Goal: Communication & Community: Answer question/provide support

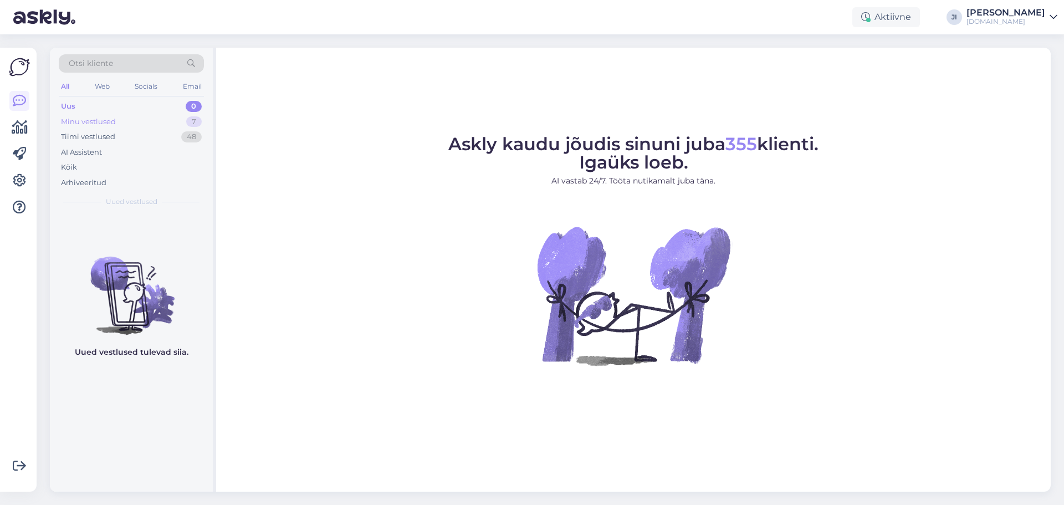
click at [114, 117] on div "Minu vestlused" at bounding box center [88, 121] width 55 height 11
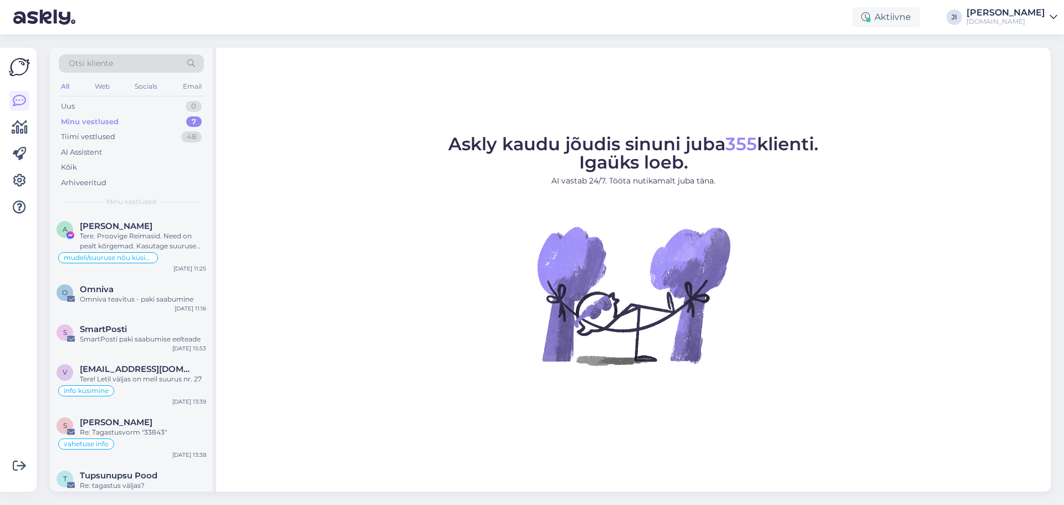
click at [147, 116] on div "Minu vestlused 7" at bounding box center [131, 122] width 145 height 16
click at [173, 247] on div "Tere. Kas peate silmas Reima kummikuid et oleks [PERSON_NAME] voi jalatseid ?" at bounding box center [143, 241] width 126 height 20
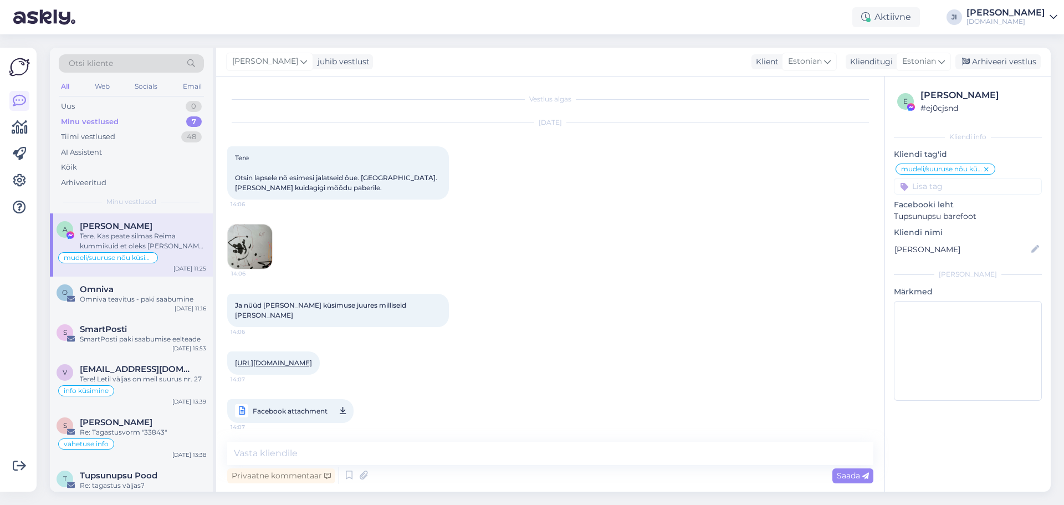
scroll to position [3937, 0]
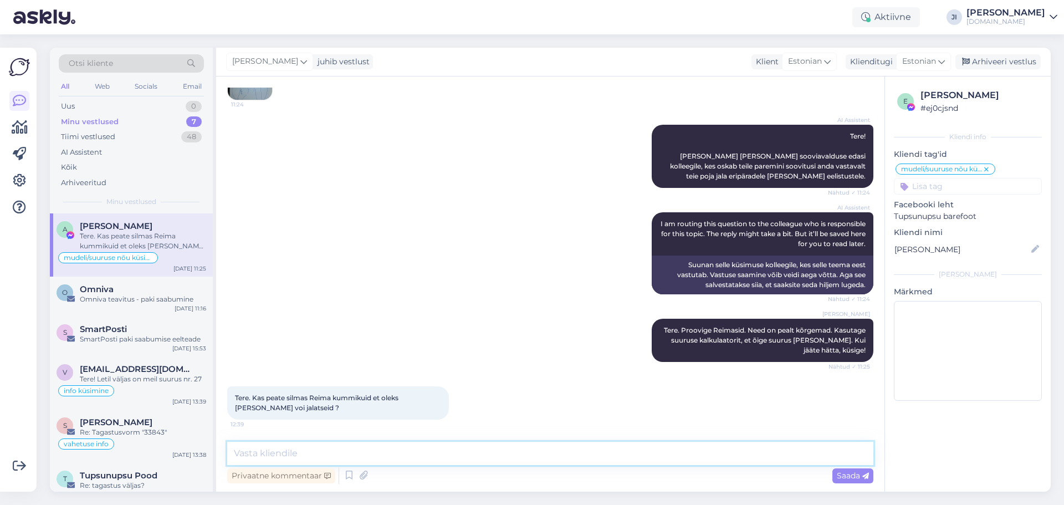
click at [411, 457] on textarea at bounding box center [550, 453] width 646 height 23
type textarea "Reima kummikud"
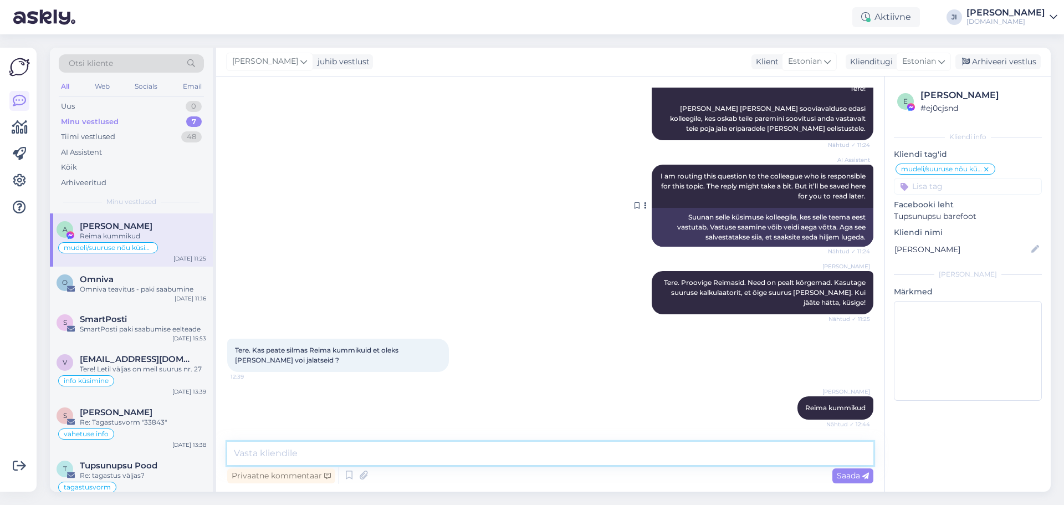
scroll to position [4032, 0]
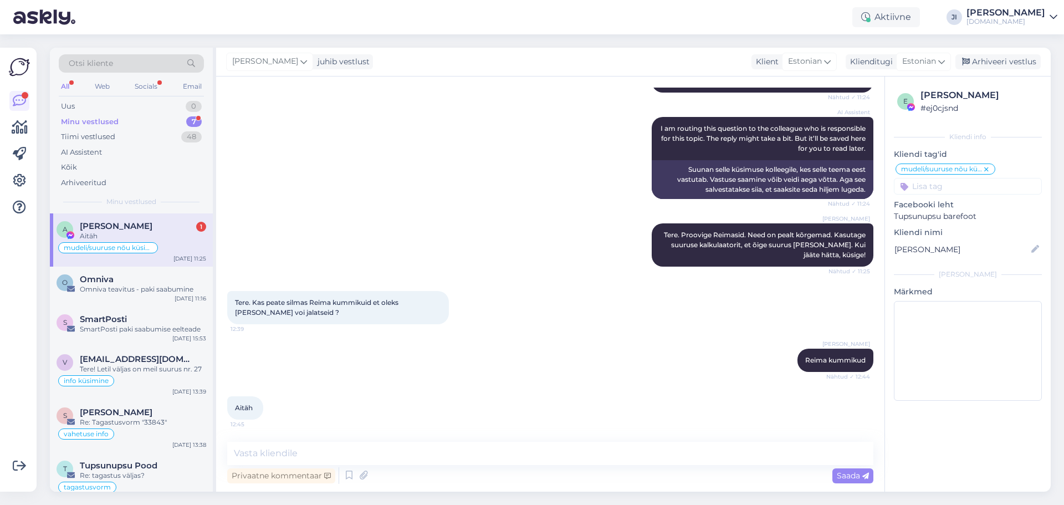
click at [189, 236] on div "Aitäh" at bounding box center [143, 236] width 126 height 10
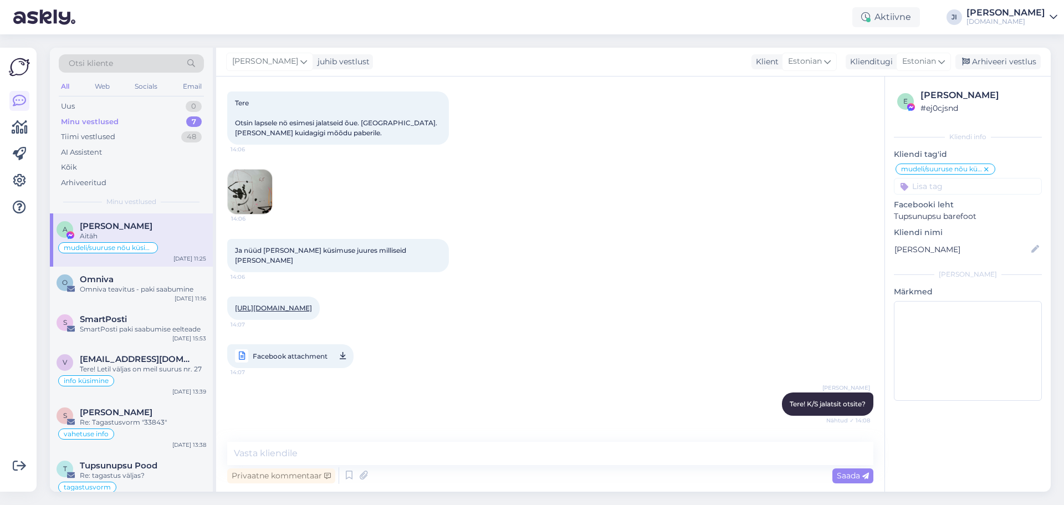
scroll to position [55, 0]
click at [254, 197] on img at bounding box center [250, 191] width 44 height 44
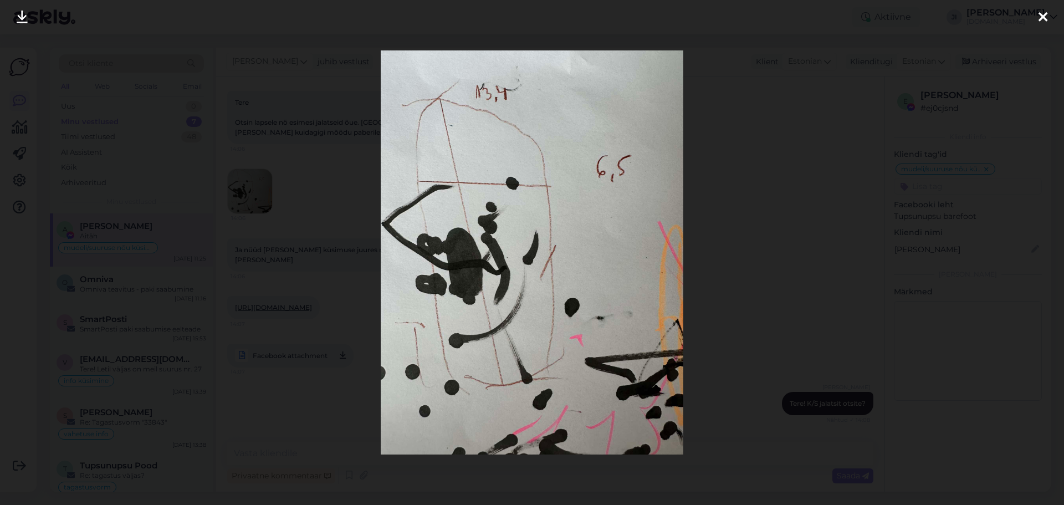
click at [1050, 18] on div at bounding box center [1043, 17] width 22 height 35
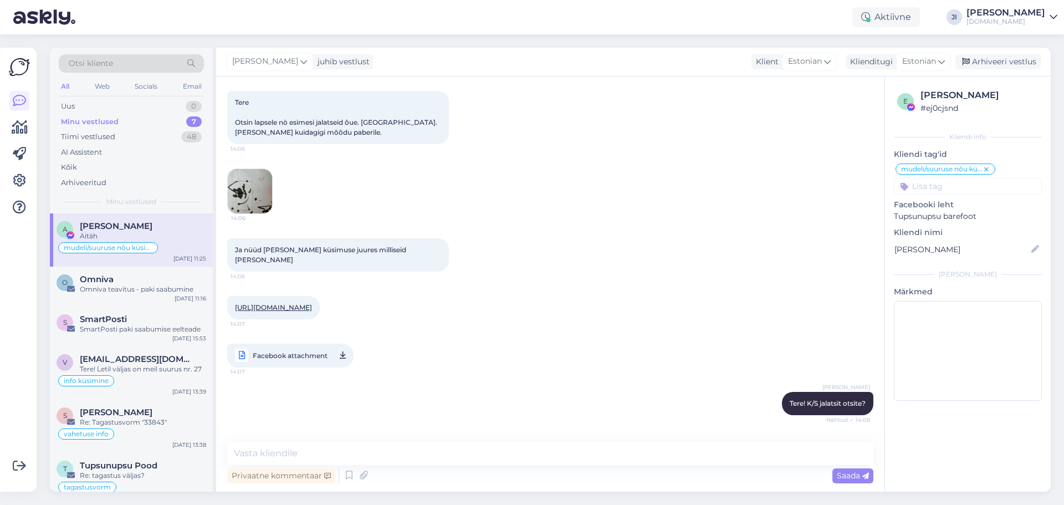
click at [312, 303] on link "[URL][DOMAIN_NAME]" at bounding box center [273, 307] width 77 height 8
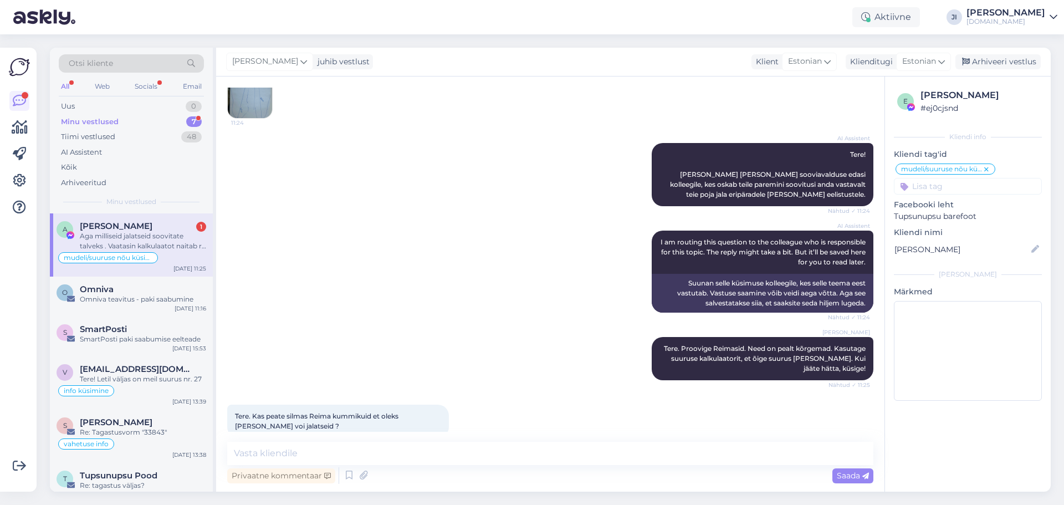
scroll to position [3601, 0]
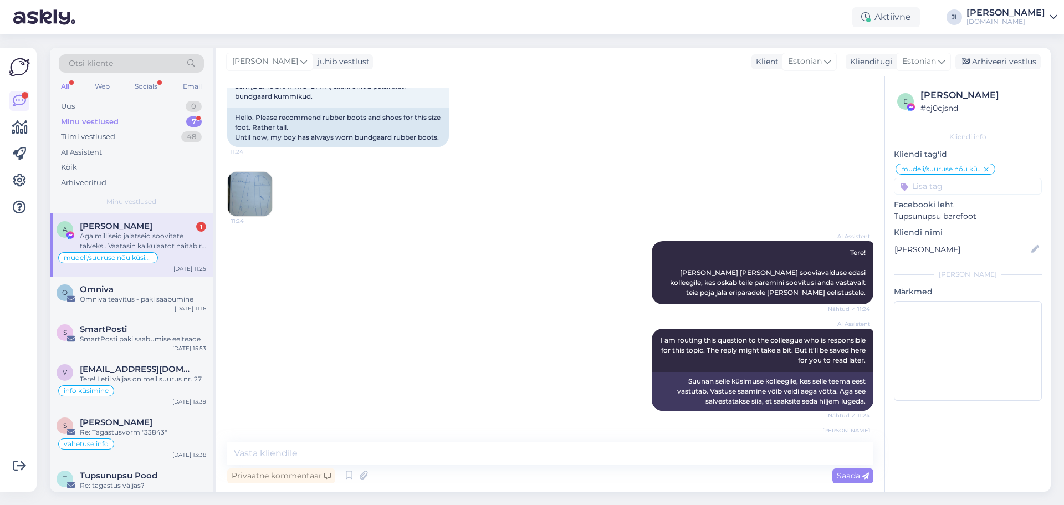
click at [243, 216] on img at bounding box center [250, 194] width 44 height 44
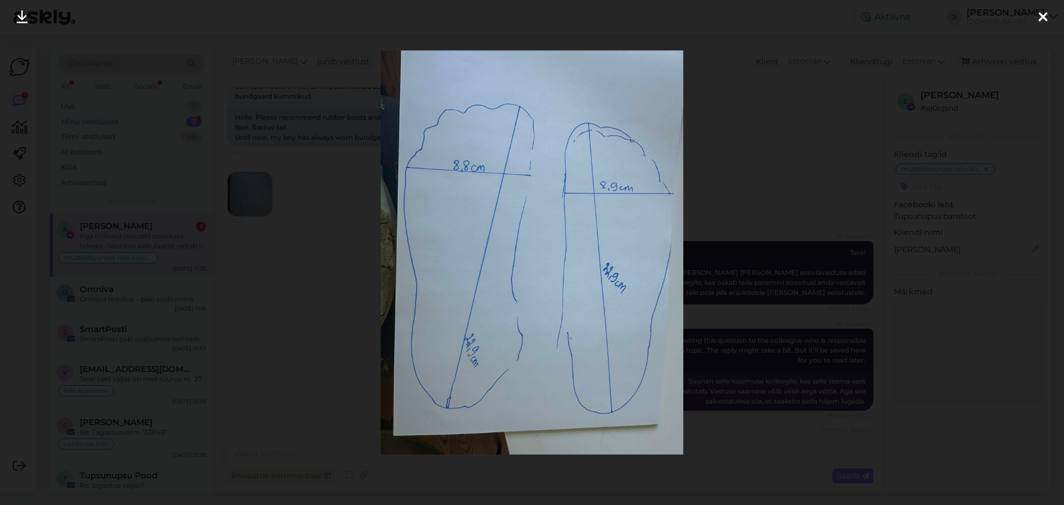
click at [1038, 21] on div at bounding box center [1043, 17] width 22 height 35
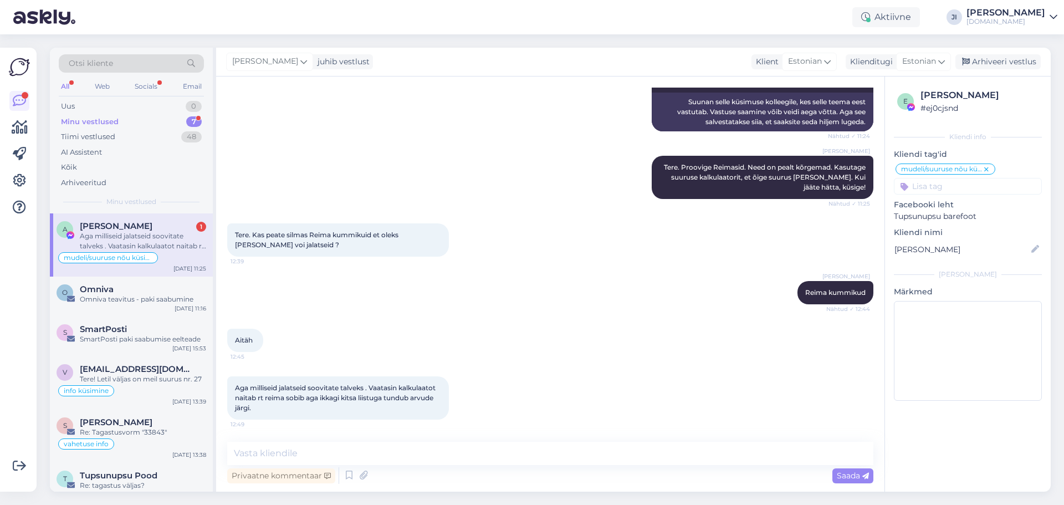
scroll to position [4100, 0]
click at [430, 472] on div "Privaatne kommentaar Saada" at bounding box center [550, 475] width 646 height 21
click at [459, 453] on textarea at bounding box center [550, 453] width 646 height 23
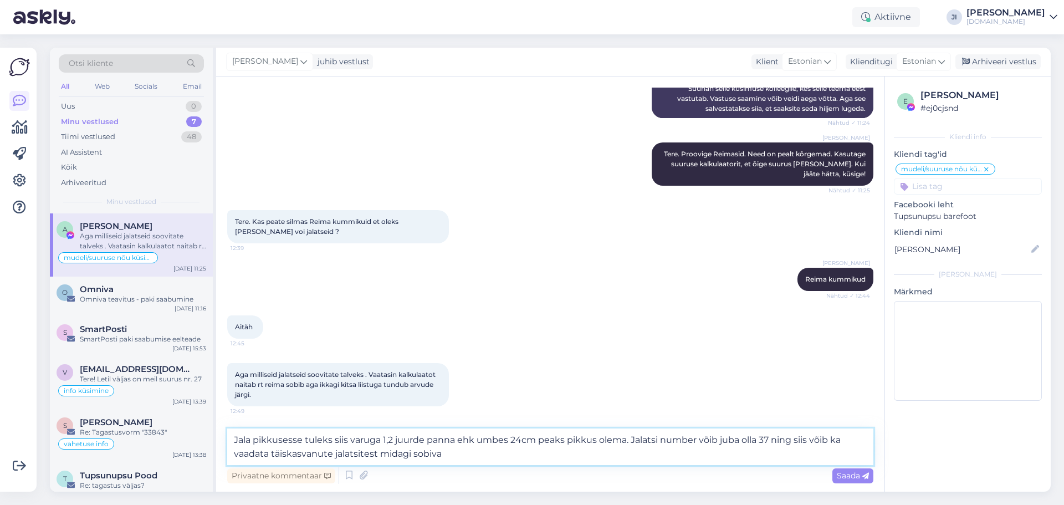
type textarea "Jala pikkusesse tuleks siis varuga 1,2 juurde panna ehk umbes 24cm peaks pikkus…"
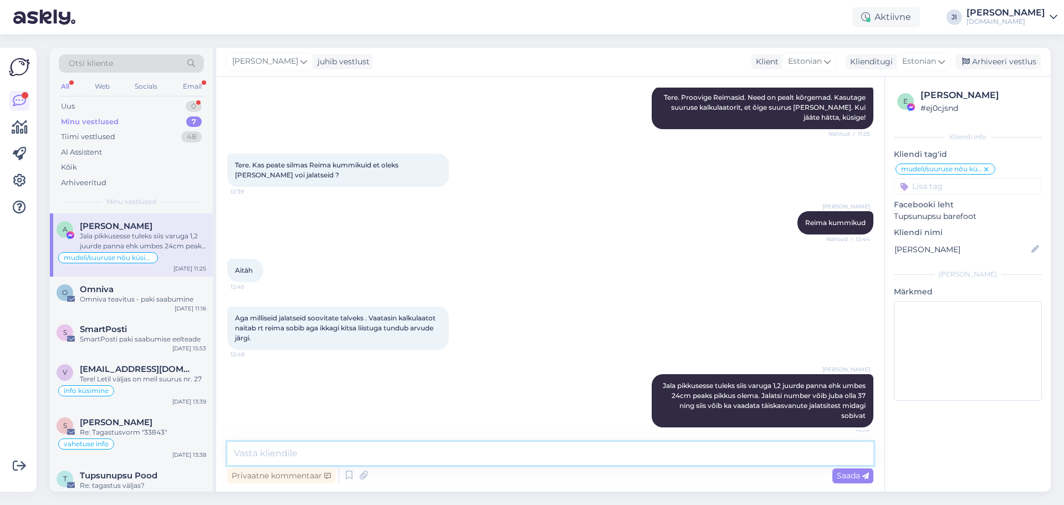
scroll to position [4177, 0]
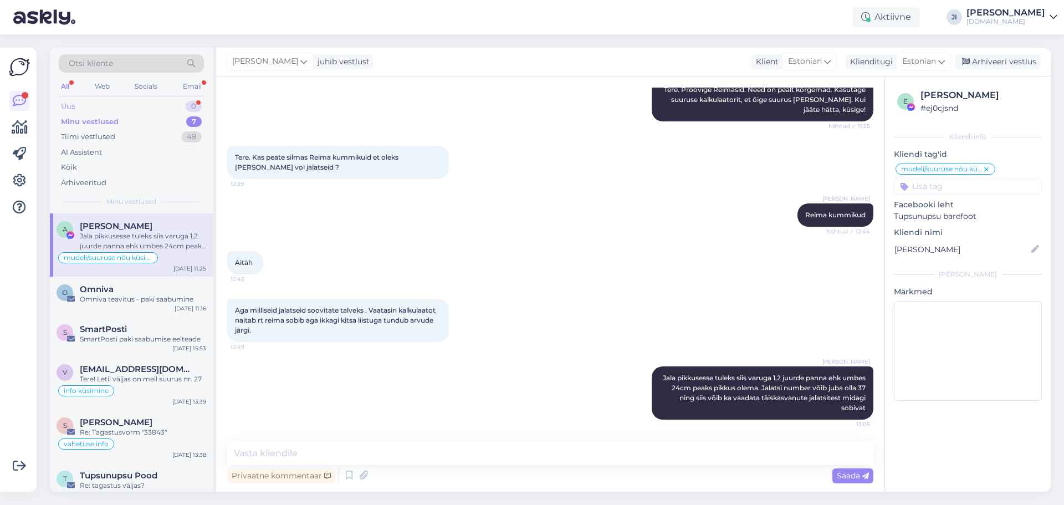
click at [180, 104] on div "Uus 0" at bounding box center [131, 107] width 145 height 16
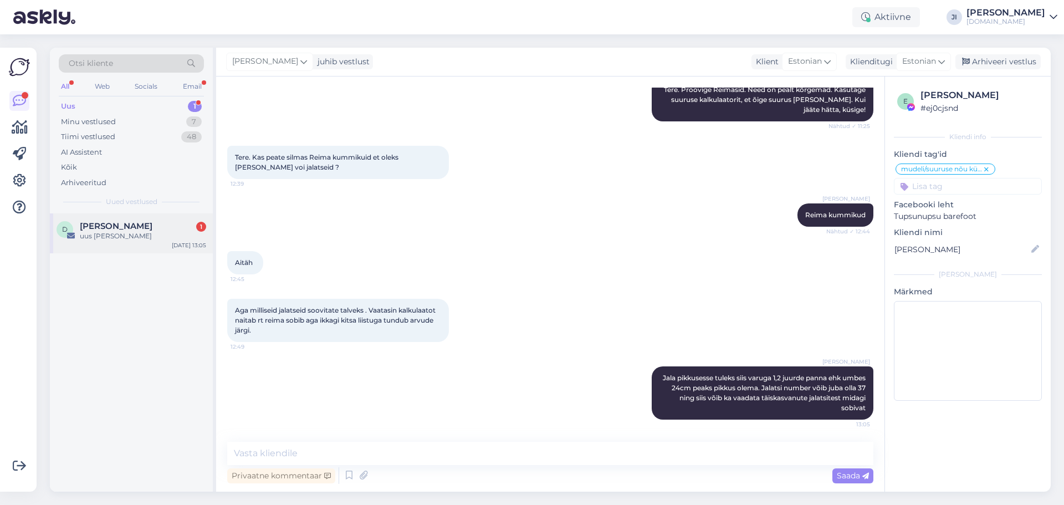
click at [170, 221] on div "D [PERSON_NAME] 1 uus [PERSON_NAME] [DATE] 13:05" at bounding box center [131, 233] width 163 height 40
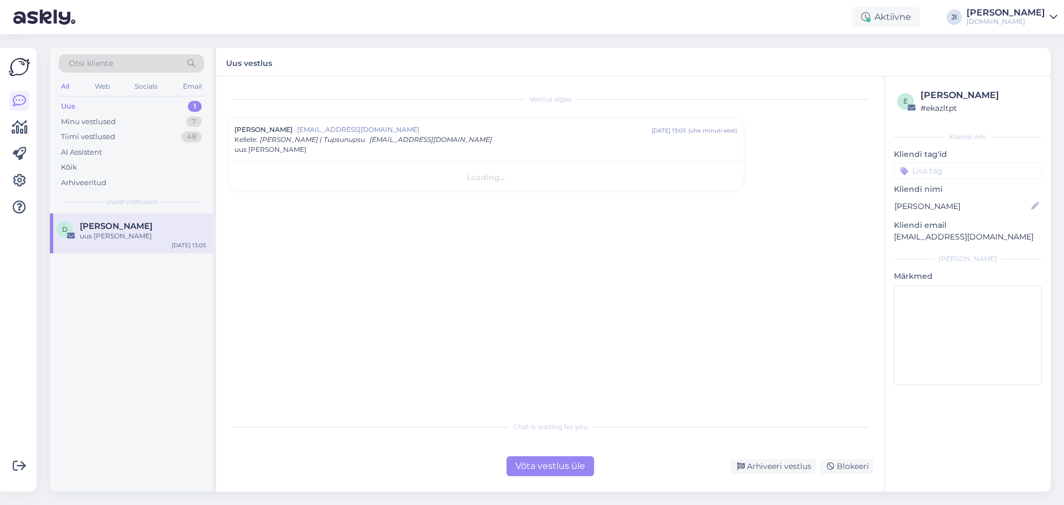
scroll to position [0, 0]
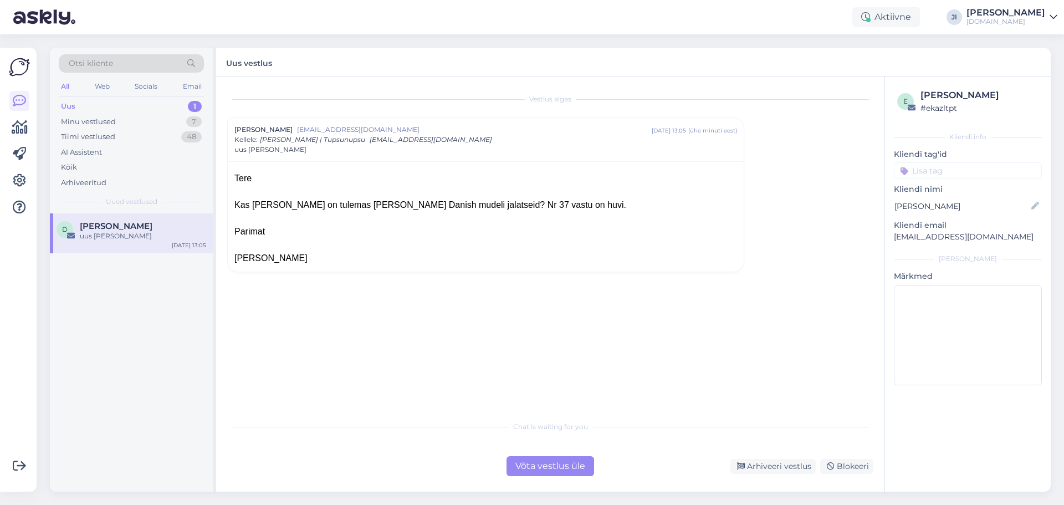
click at [549, 464] on div "Võta vestlus üle" at bounding box center [551, 466] width 88 height 20
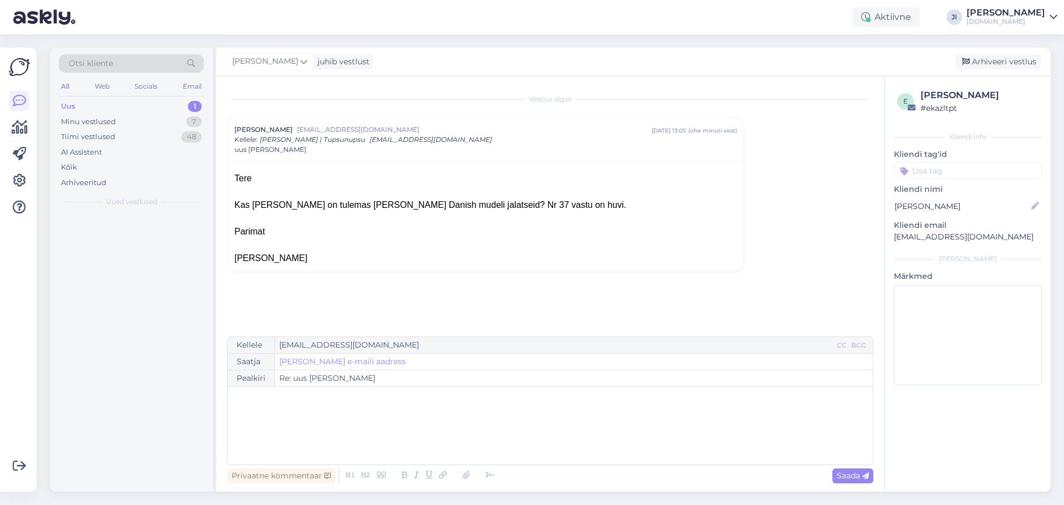
click at [569, 464] on div "Kellele [EMAIL_ADDRESS][DOMAIN_NAME] CC BCC Saatja [PERSON_NAME] saatja e-maili…" at bounding box center [550, 400] width 646 height 129
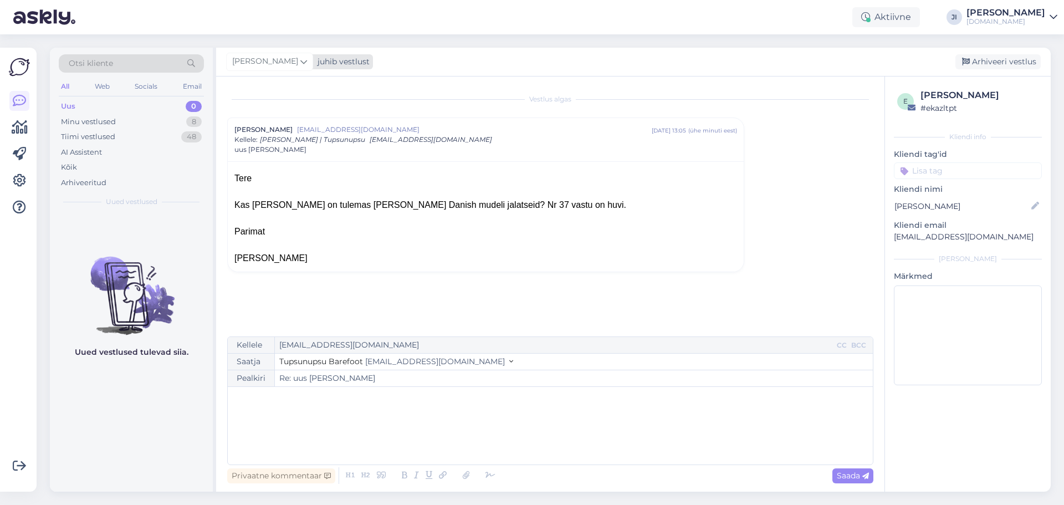
click at [300, 61] on icon at bounding box center [303, 61] width 7 height 12
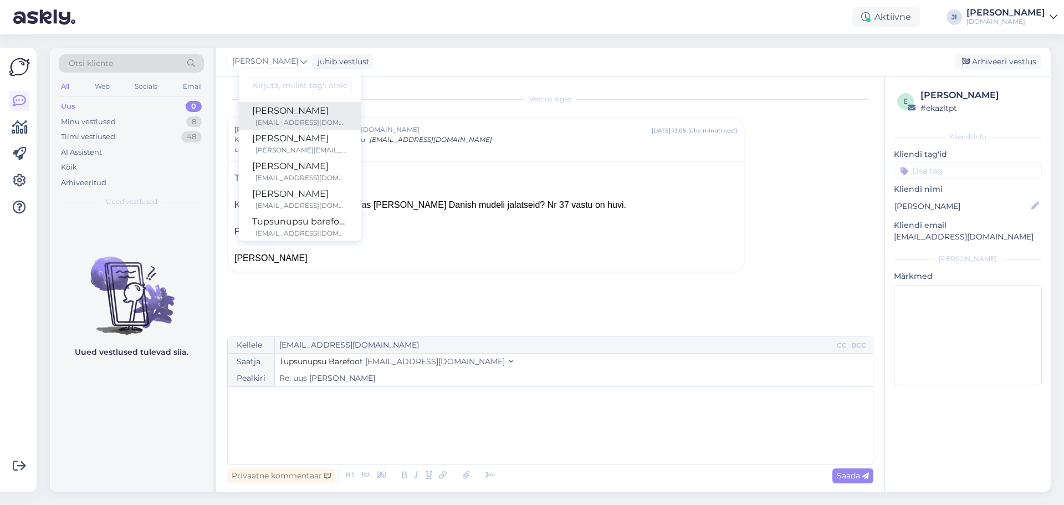
click at [288, 111] on div "[PERSON_NAME]" at bounding box center [299, 110] width 95 height 13
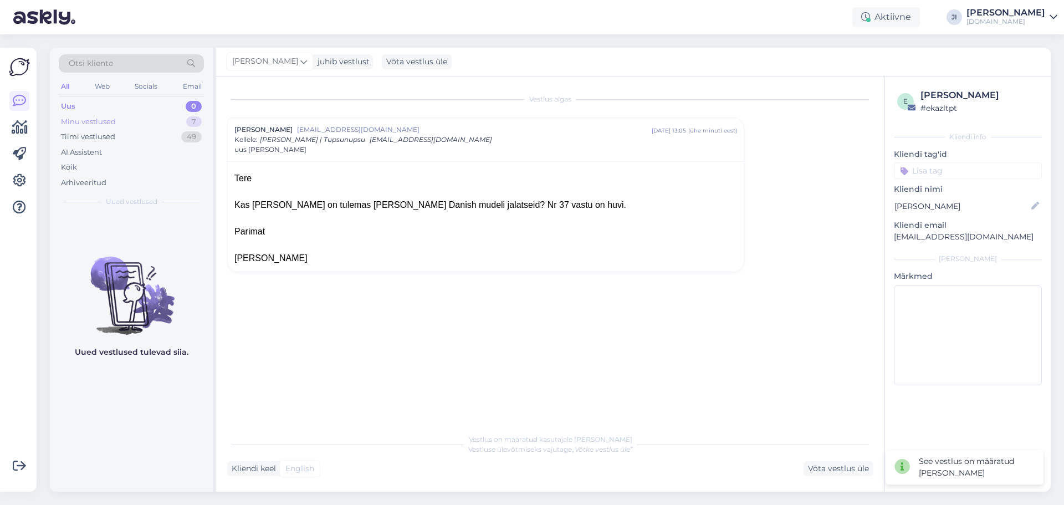
click at [175, 127] on div "Minu vestlused 7" at bounding box center [131, 122] width 145 height 16
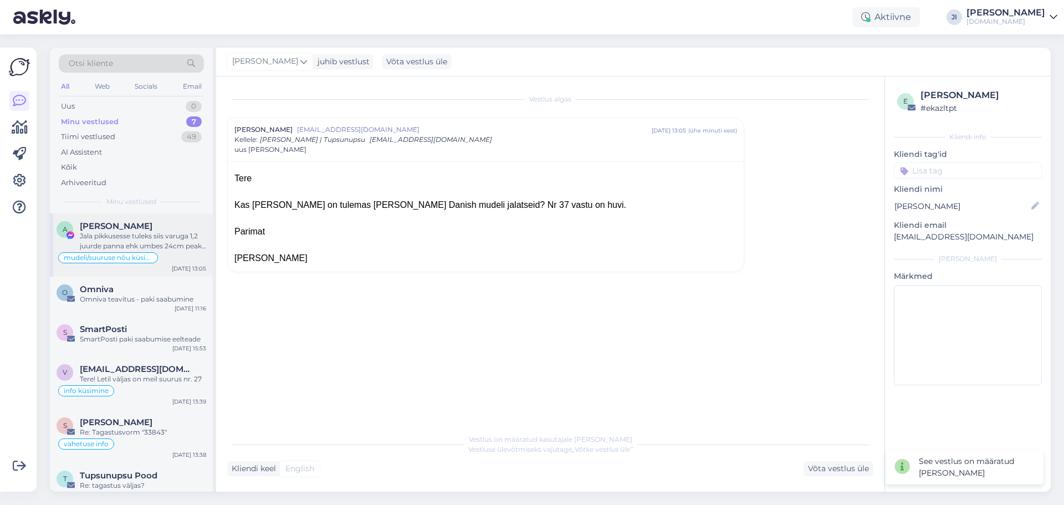
click at [186, 235] on div "Jala pikkusesse tuleks siis varuga 1,2 juurde panna ehk umbes 24cm peaks pikkus…" at bounding box center [143, 241] width 126 height 20
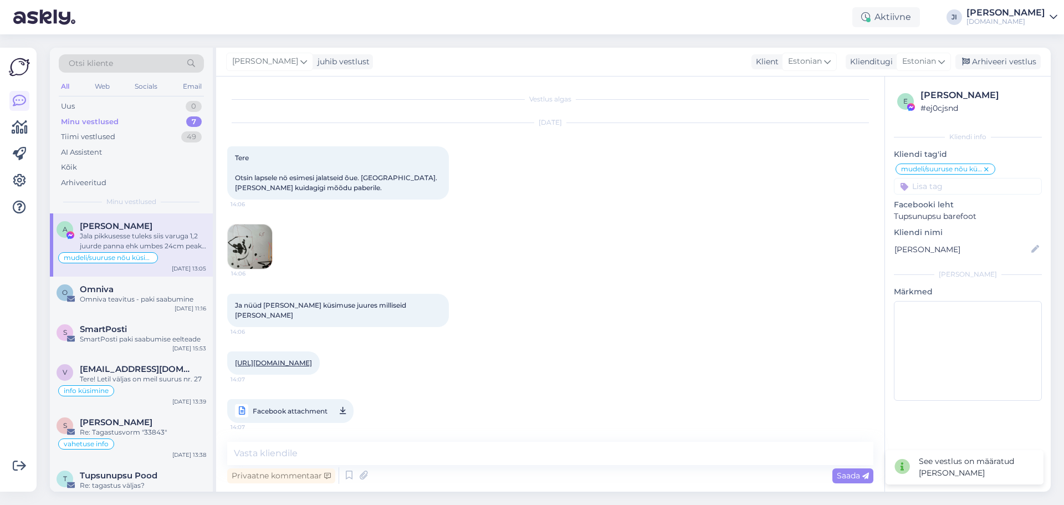
scroll to position [4177, 0]
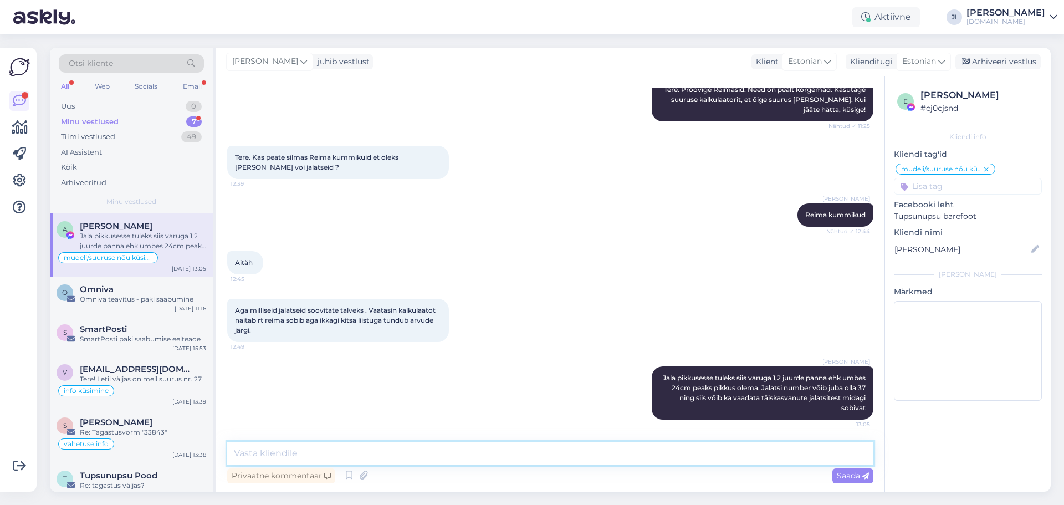
click at [553, 457] on textarea at bounding box center [550, 453] width 646 height 23
paste textarea "[URL][DOMAIN_NAME]"
type textarea "[URL][DOMAIN_NAME] mõõtude poolest nr.37 võiks sobida siit"
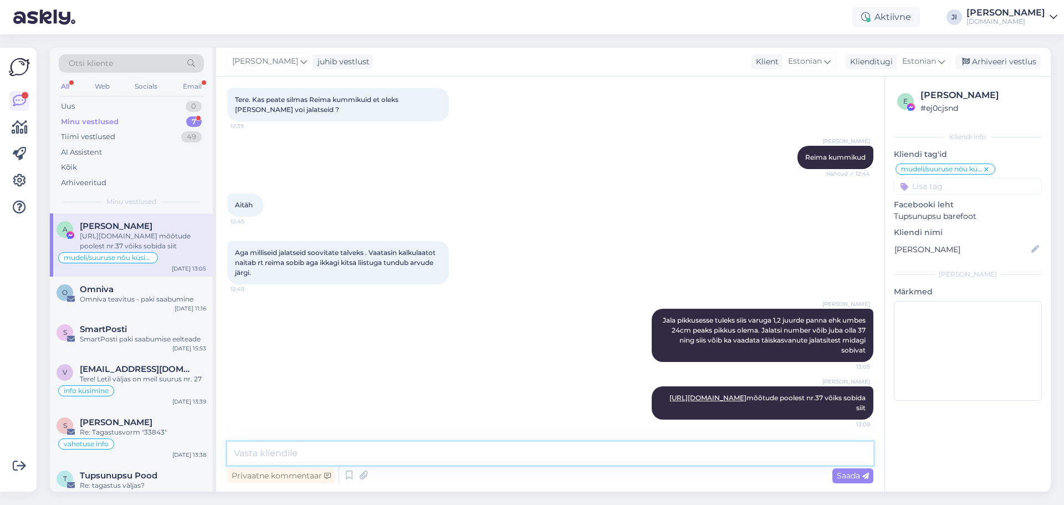
paste textarea "[URL][DOMAIN_NAME]"
click at [745, 452] on textarea "[URL][DOMAIN_NAME] ja siit on ka nr. 37" at bounding box center [550, 453] width 646 height 23
click at [755, 454] on textarea "[URL][DOMAIN_NAME] ja siit on ka nr. 37" at bounding box center [550, 453] width 646 height 23
type textarea "[URL][DOMAIN_NAME] ja siit võib sobida ka nr. 37"
click at [849, 472] on span "Saada" at bounding box center [853, 476] width 32 height 10
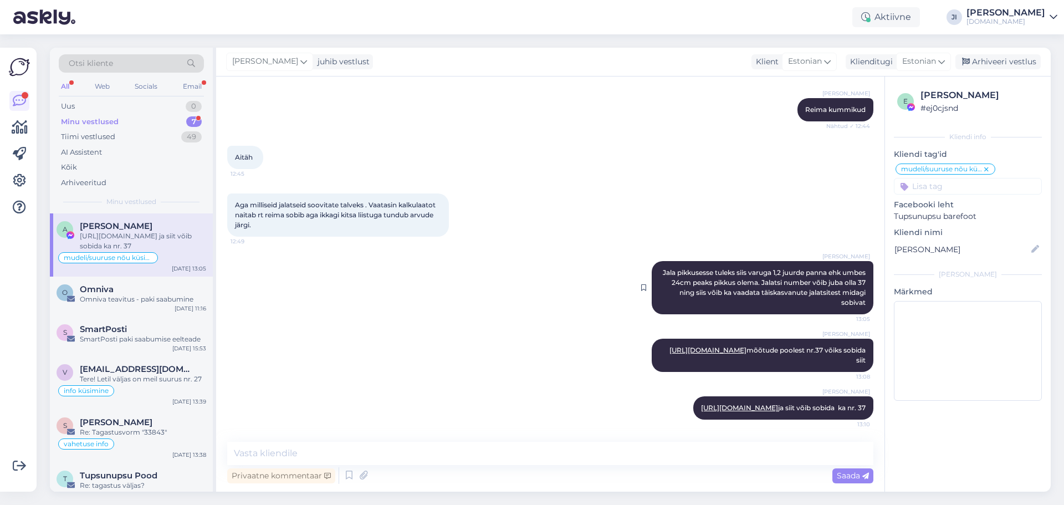
scroll to position [4312, 0]
click at [188, 125] on div "7" at bounding box center [194, 121] width 16 height 11
click at [145, 250] on div "[URL][DOMAIN_NAME] ja siit võib sobida ka nr. 37" at bounding box center [143, 241] width 126 height 20
click at [549, 461] on textarea at bounding box center [550, 453] width 646 height 23
type textarea "T"
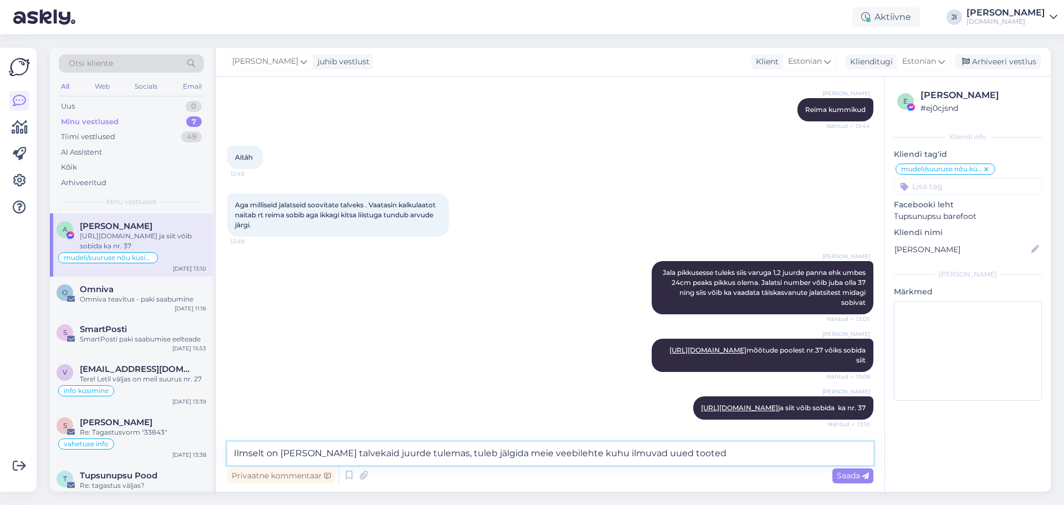
click at [557, 454] on textarea "Ilmselt on [PERSON_NAME] talvekaid juurde tulemas, tuleb jälgida meie veebileht…" at bounding box center [550, 453] width 646 height 23
type textarea "Ilmselt on [PERSON_NAME] talvekaid juurde tulemas, tuleb jälgida meie veebileht…"
click at [850, 477] on span "Saada" at bounding box center [853, 476] width 32 height 10
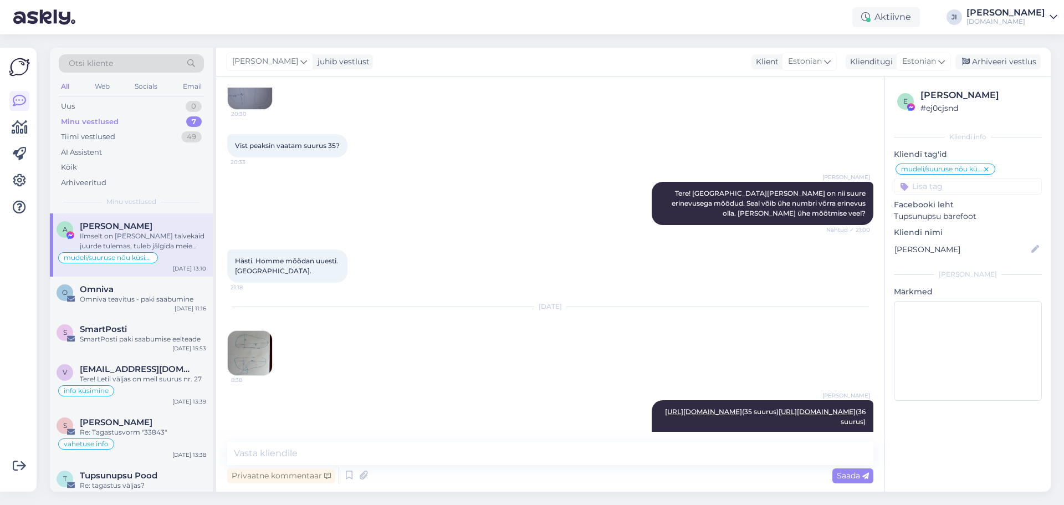
scroll to position [2763, 0]
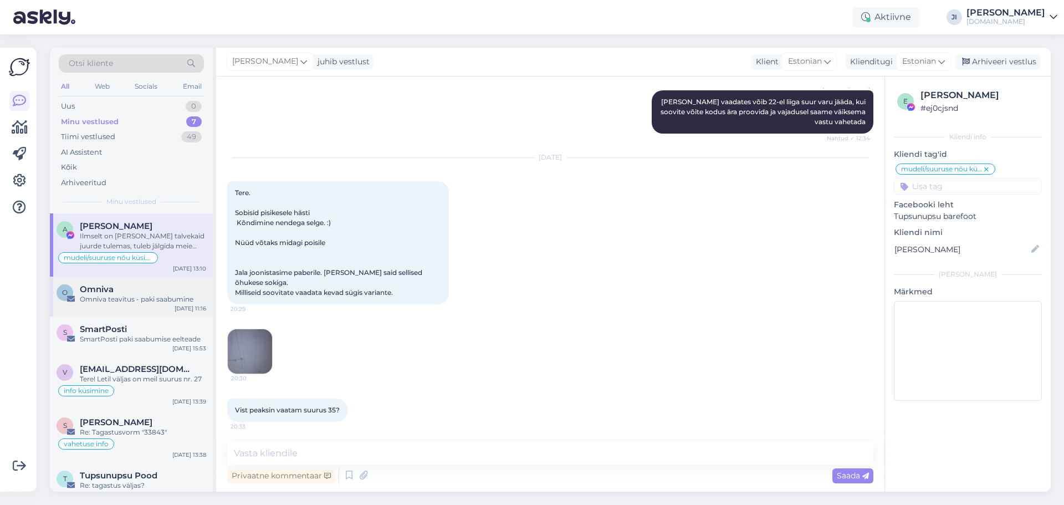
click at [141, 302] on div "Omniva teavitus - paki saabumine" at bounding box center [143, 299] width 126 height 10
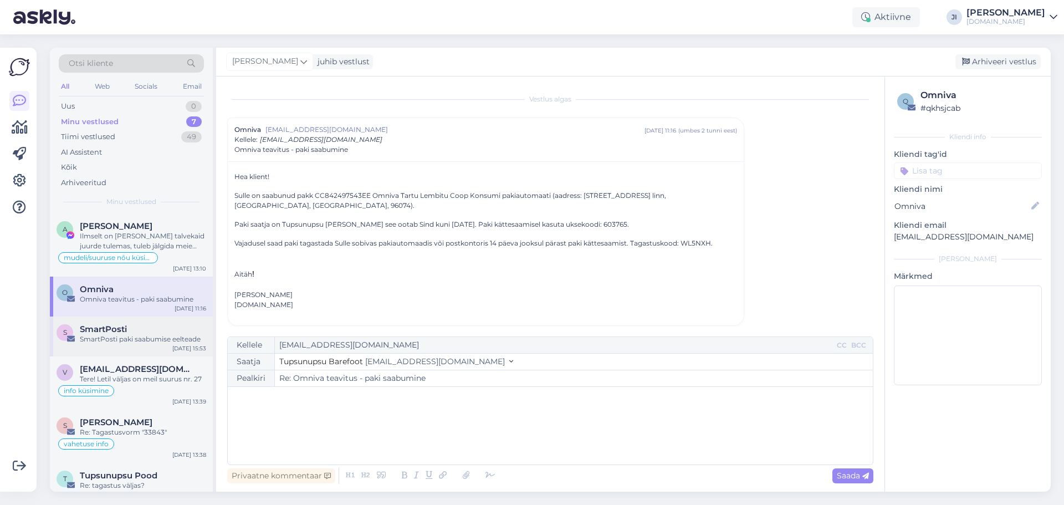
click at [140, 338] on div "SmartPosti paki saabumise eelteade" at bounding box center [143, 339] width 126 height 10
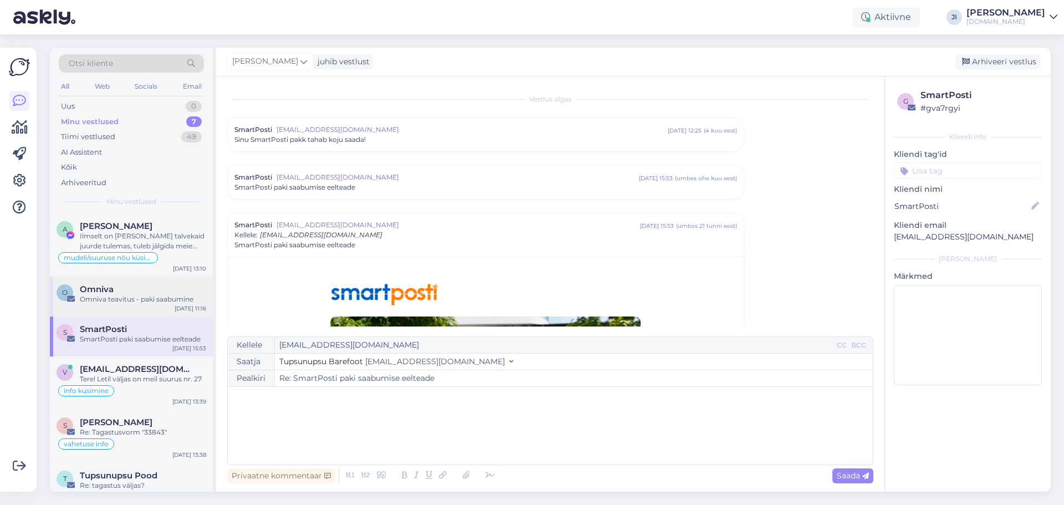
click at [146, 303] on div "Omniva teavitus - paki saabumine" at bounding box center [143, 299] width 126 height 10
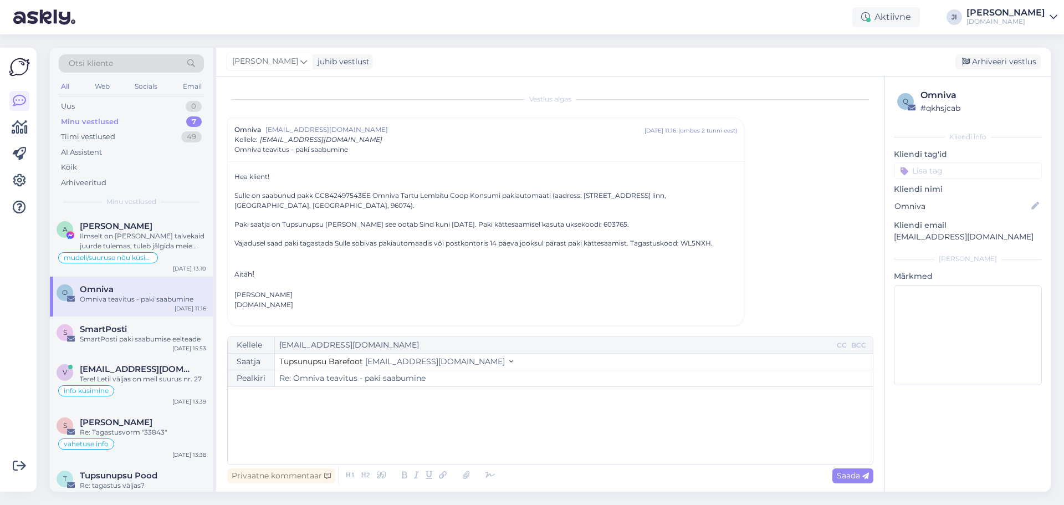
click at [165, 122] on div "Minu vestlused 7" at bounding box center [131, 122] width 145 height 16
click at [129, 329] on div "SmartPosti" at bounding box center [143, 329] width 126 height 10
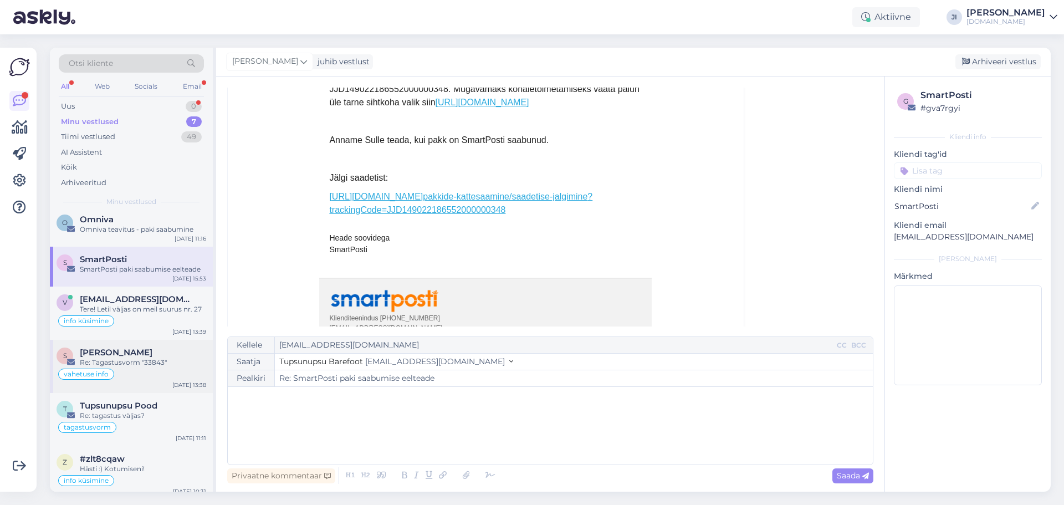
scroll to position [78, 0]
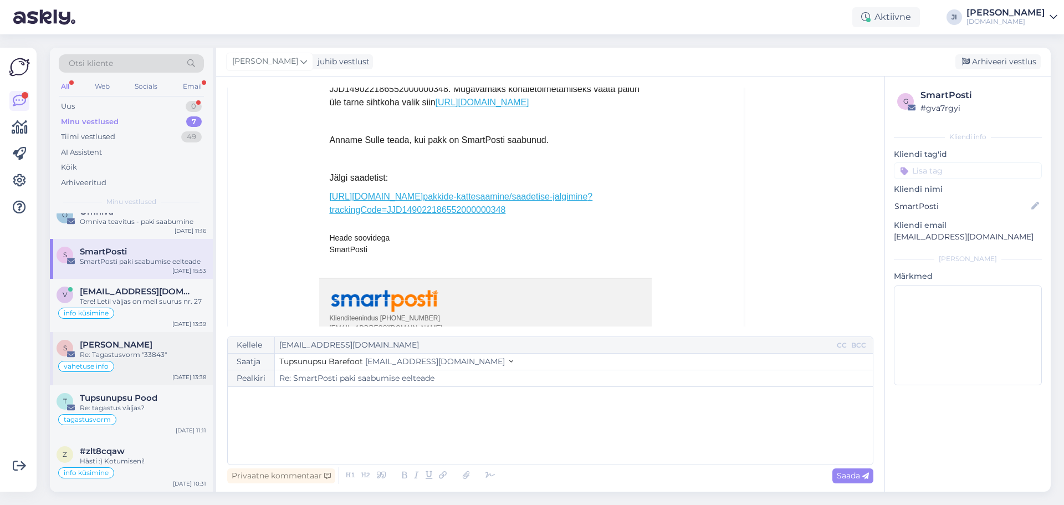
click at [156, 341] on div "[PERSON_NAME]" at bounding box center [143, 345] width 126 height 10
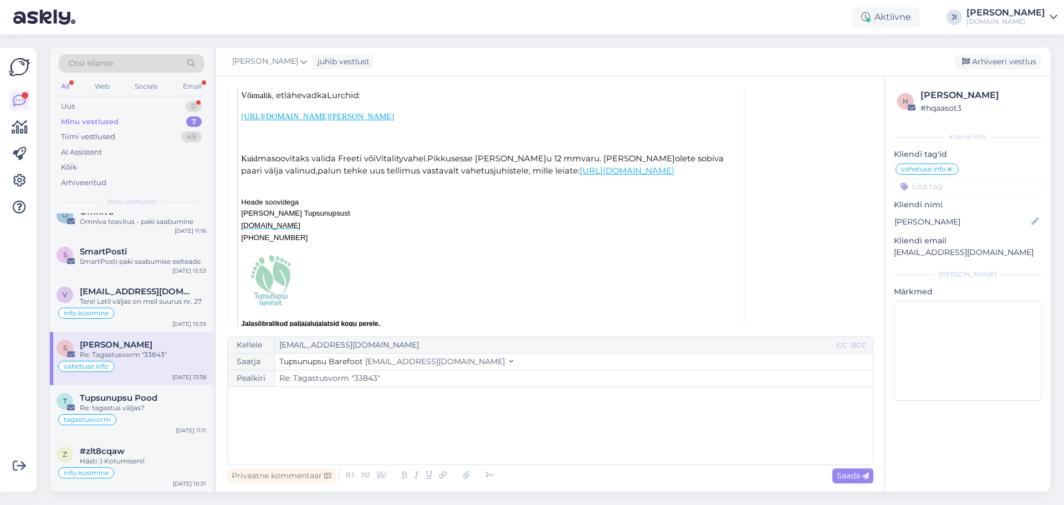
scroll to position [499, 0]
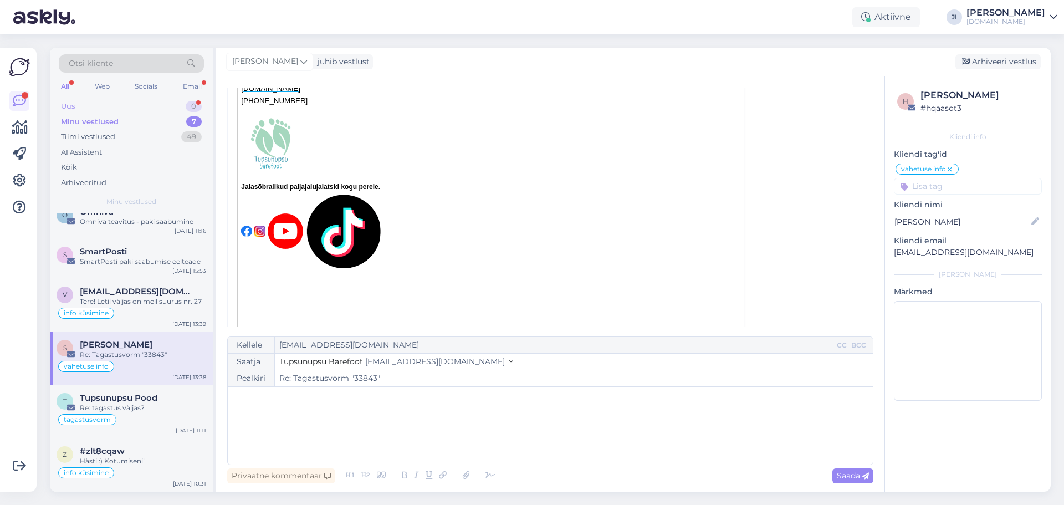
click at [179, 108] on div "Uus 0" at bounding box center [131, 107] width 145 height 16
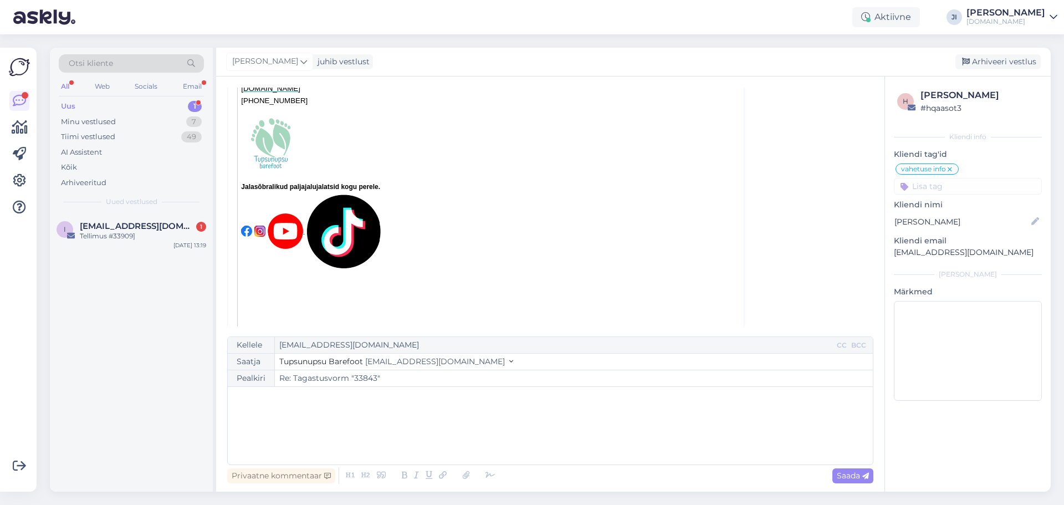
scroll to position [0, 0]
click at [148, 228] on span "[EMAIL_ADDRESS][DOMAIN_NAME]" at bounding box center [137, 226] width 115 height 10
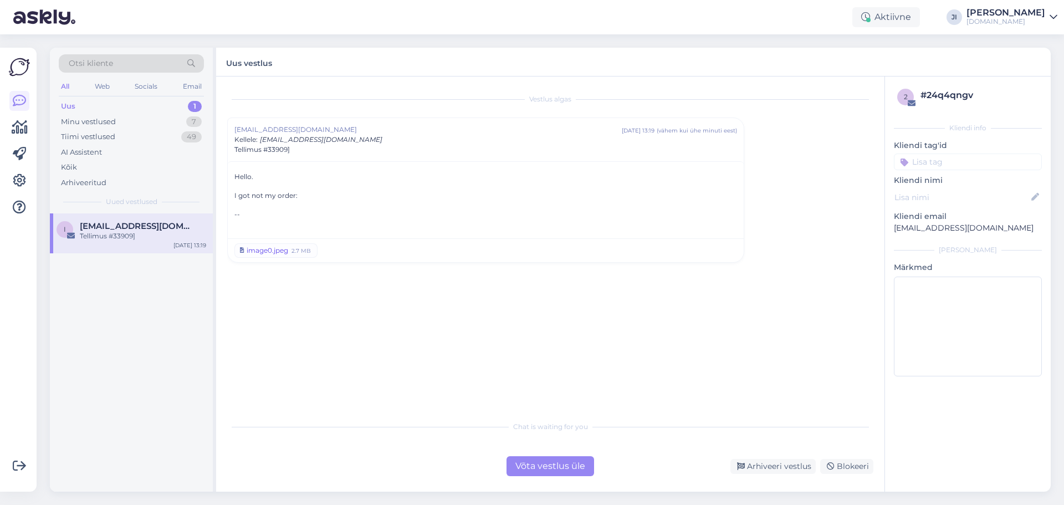
click at [288, 251] on div "image0.jpeg" at bounding box center [268, 251] width 42 height 10
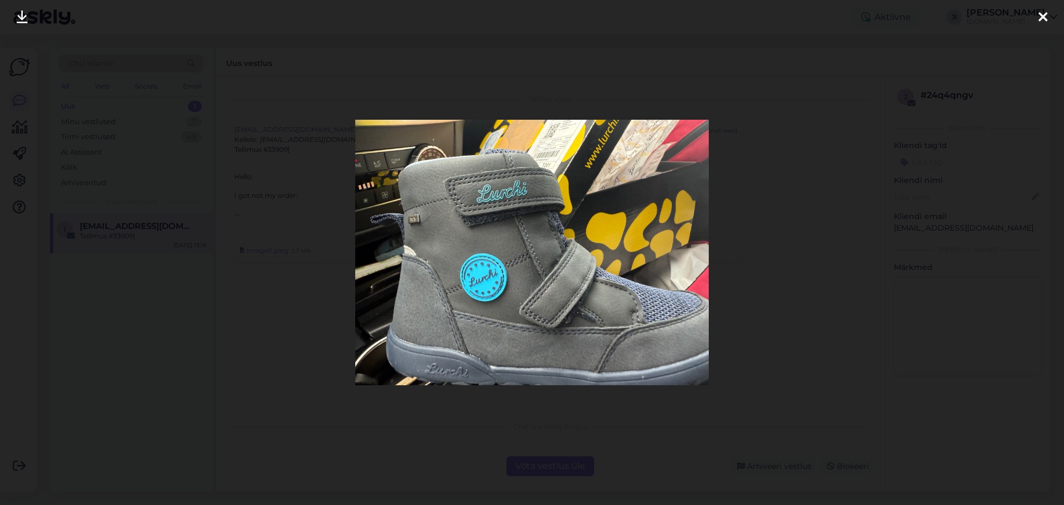
click at [1049, 20] on div at bounding box center [1043, 17] width 22 height 35
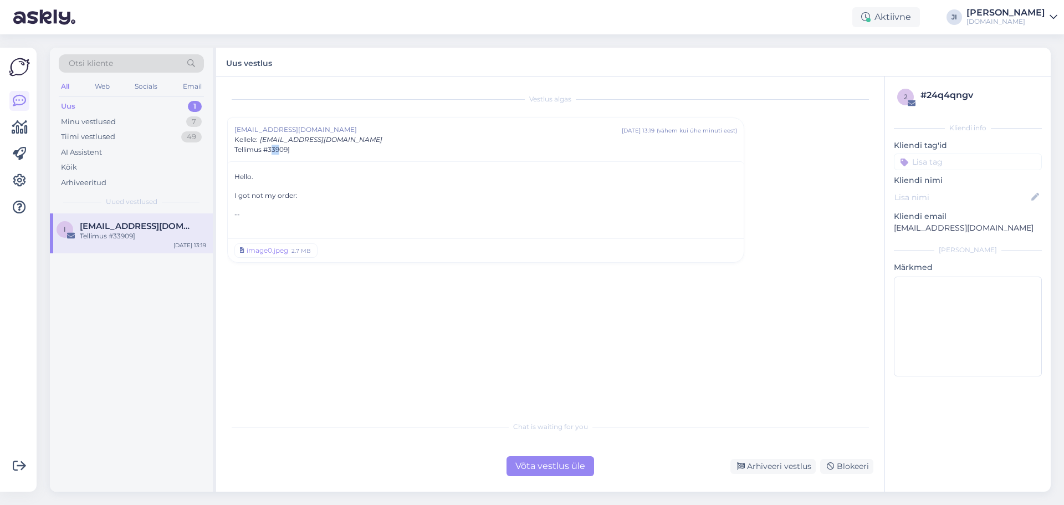
drag, startPoint x: 270, startPoint y: 152, endPoint x: 282, endPoint y: 152, distance: 11.1
click at [282, 152] on span "Tellimus #33909]" at bounding box center [261, 150] width 55 height 10
click at [318, 140] on div "Tellimus #33909]" at bounding box center [485, 140] width 503 height 10
drag, startPoint x: 270, startPoint y: 150, endPoint x: 287, endPoint y: 151, distance: 16.6
click at [287, 151] on span "Tellimus #33909]" at bounding box center [261, 150] width 55 height 10
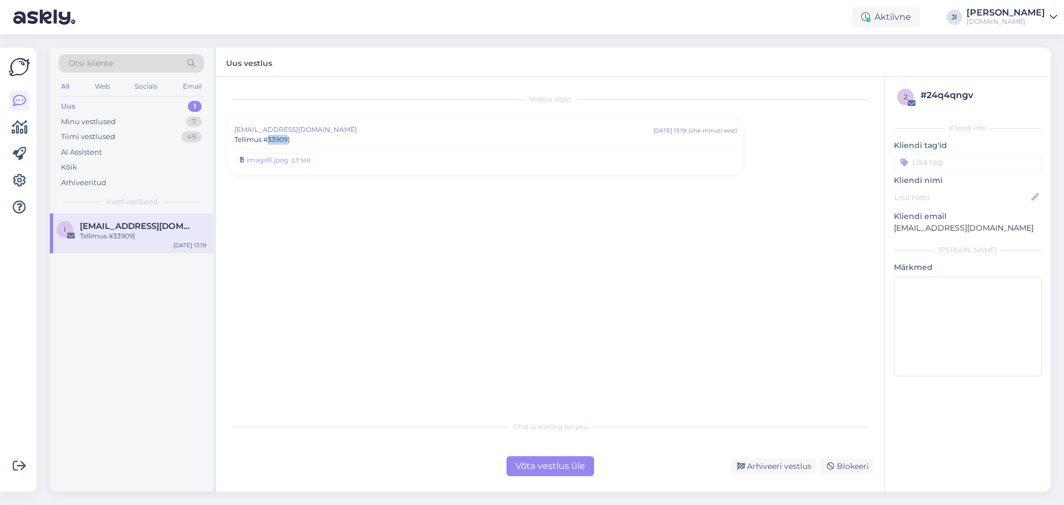
drag, startPoint x: 270, startPoint y: 141, endPoint x: 287, endPoint y: 145, distance: 17.0
click at [287, 145] on div "[EMAIL_ADDRESS][DOMAIN_NAME] [DATE] 13:19 ( ühe minuti eest ) [PERSON_NAME] #33…" at bounding box center [485, 147] width 503 height 44
click at [274, 252] on div "image0.jpeg" at bounding box center [268, 251] width 42 height 10
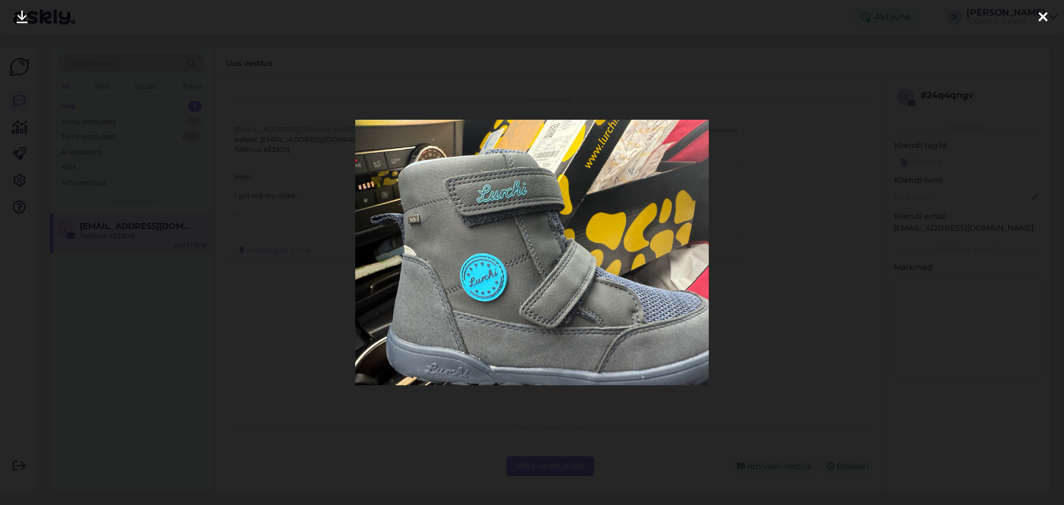
click at [1042, 22] on icon at bounding box center [1043, 18] width 9 height 14
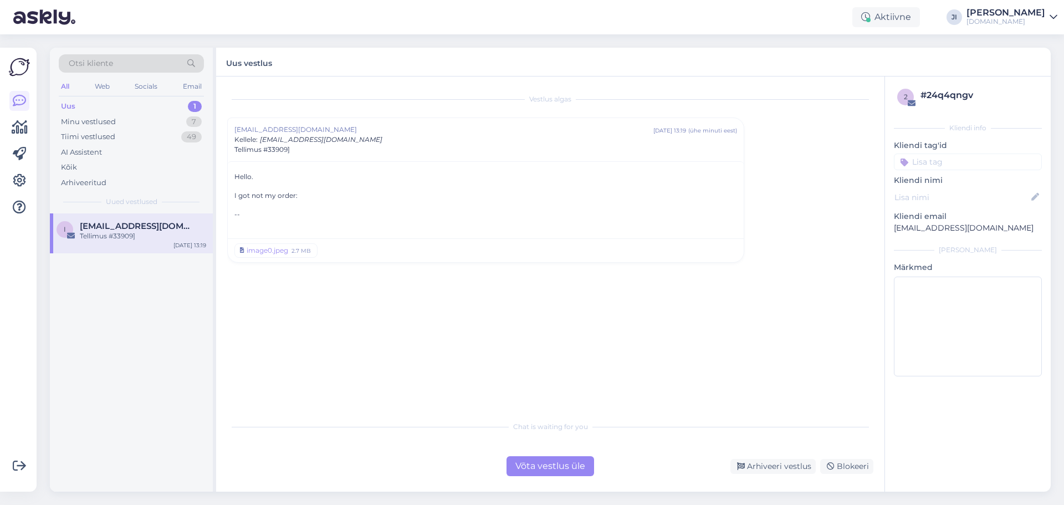
click at [557, 466] on div "Võta vestlus üle" at bounding box center [551, 466] width 88 height 20
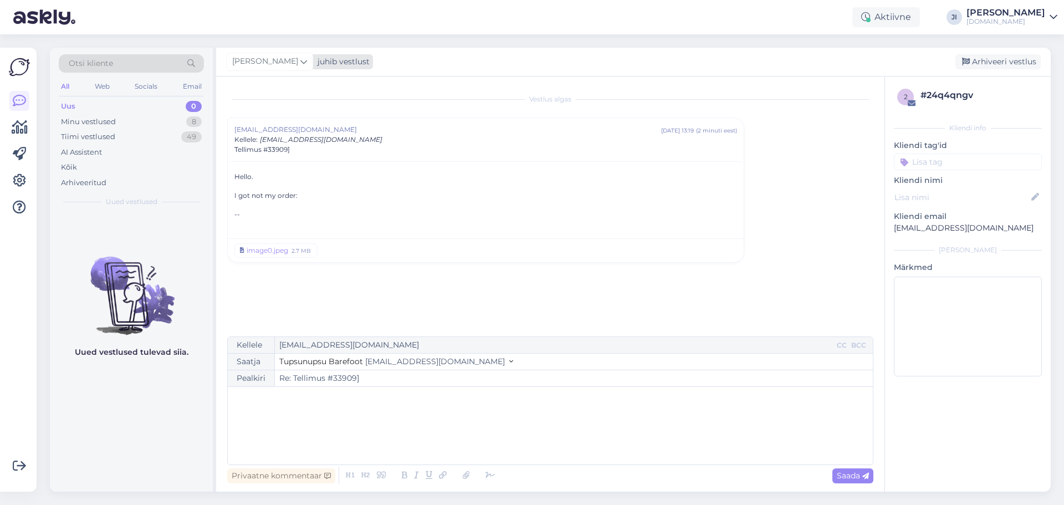
click at [300, 58] on icon at bounding box center [303, 61] width 7 height 12
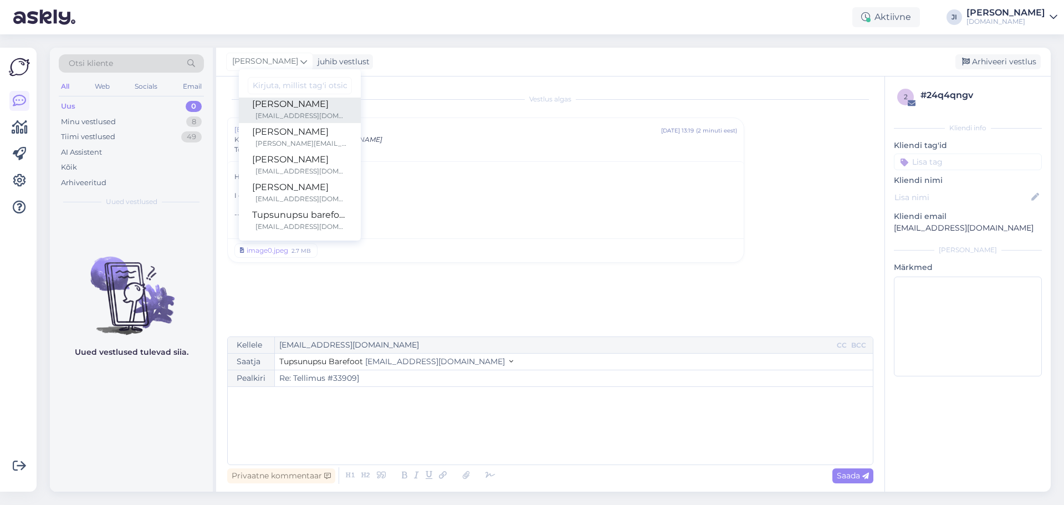
scroll to position [9, 0]
click at [513, 227] on div "Hello. I got not my order: --" at bounding box center [486, 198] width 516 height 74
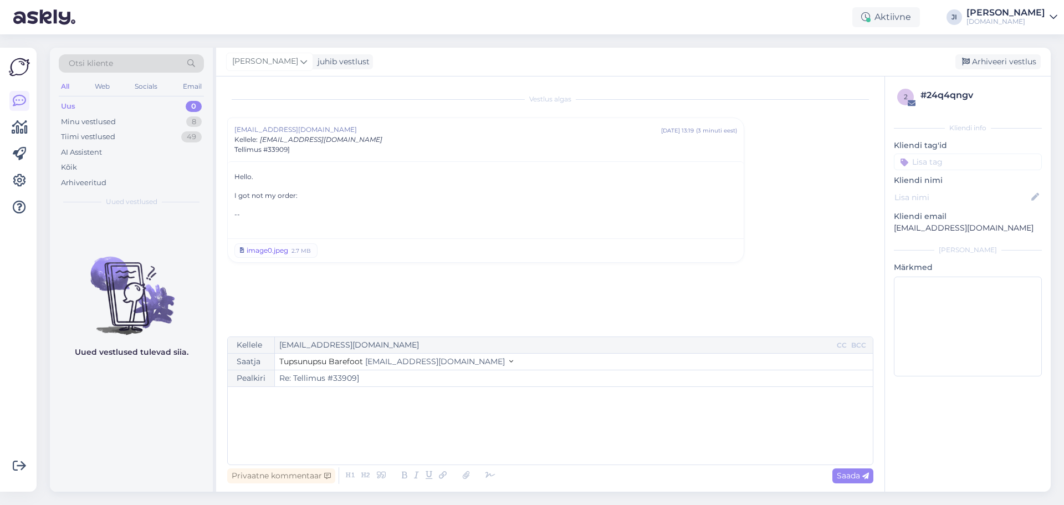
click at [273, 249] on div "image0.jpeg" at bounding box center [268, 251] width 42 height 10
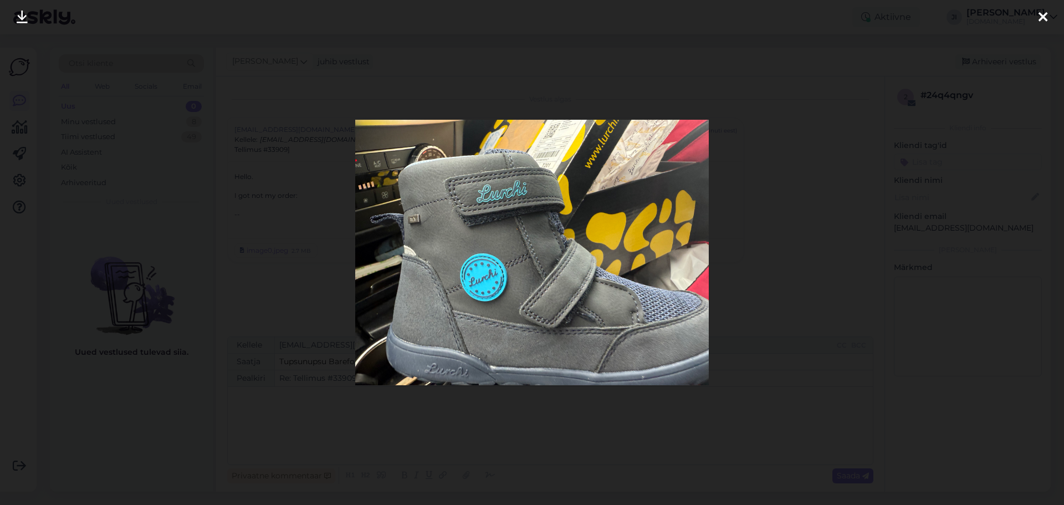
click at [1044, 19] on icon at bounding box center [1043, 18] width 9 height 14
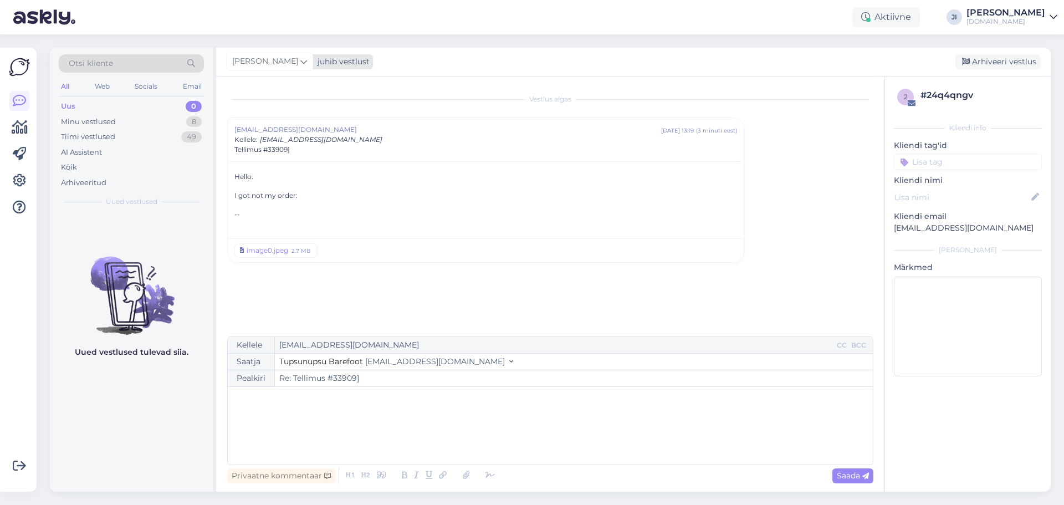
click at [300, 63] on icon at bounding box center [303, 61] width 7 height 12
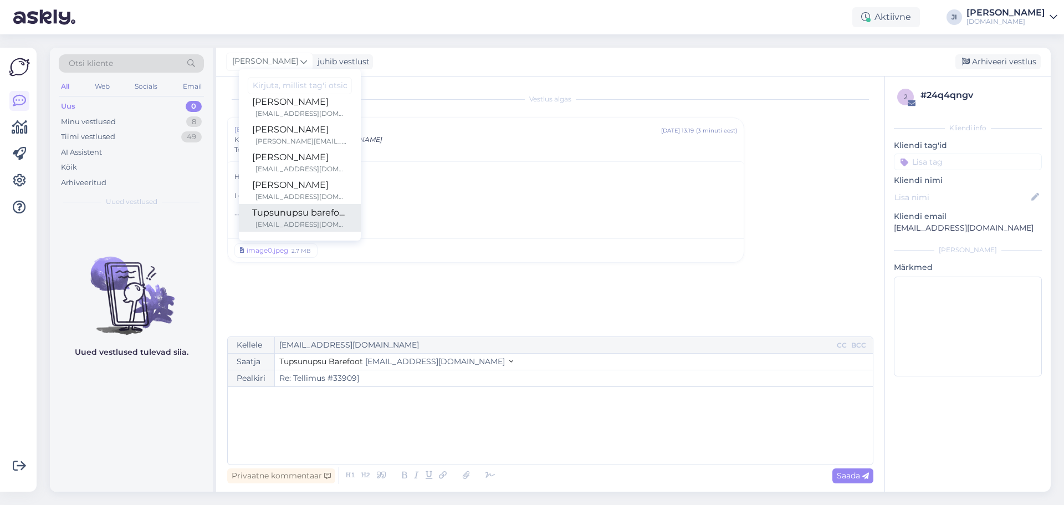
click at [283, 209] on div "Tupsunupsu barefoot" at bounding box center [299, 212] width 95 height 13
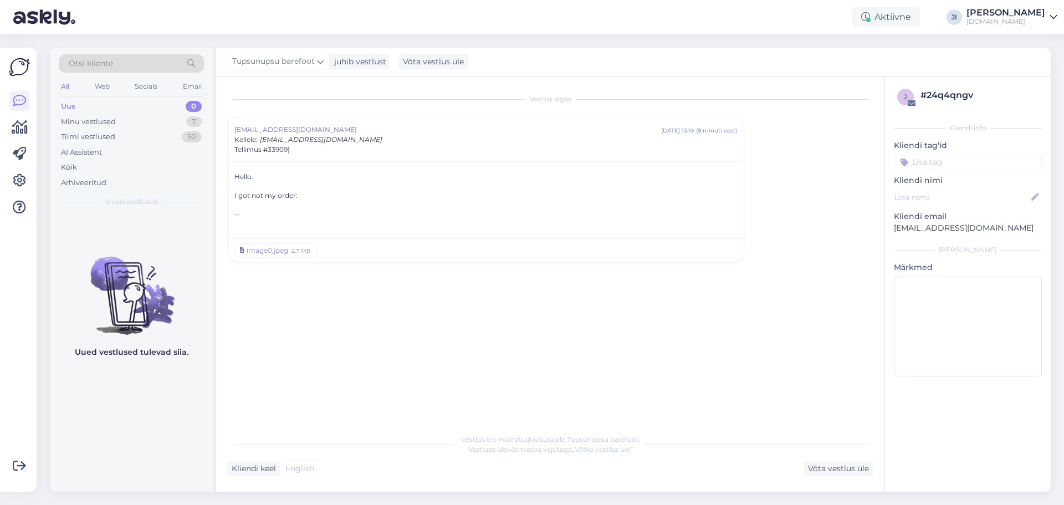
click at [151, 110] on div "Uus 0" at bounding box center [131, 107] width 145 height 16
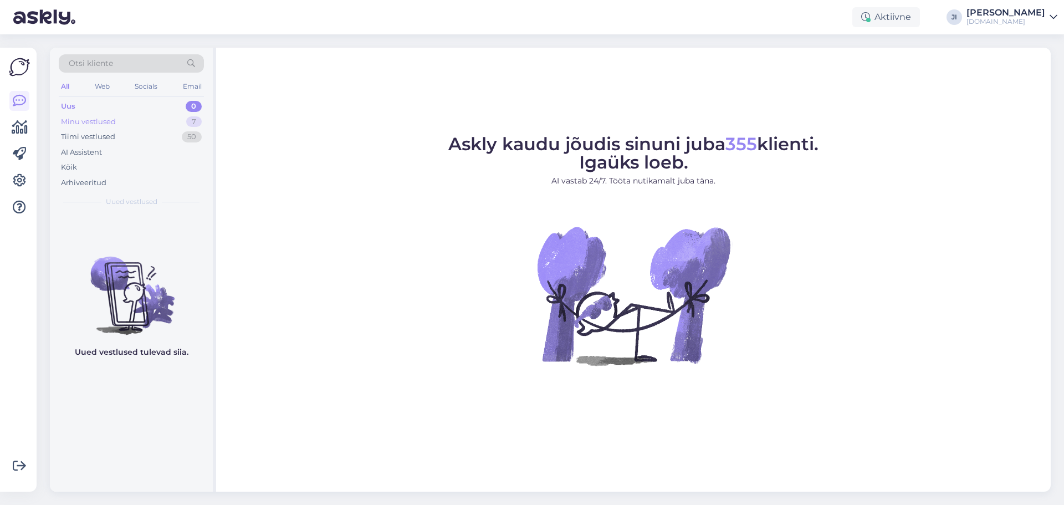
click at [111, 120] on div "Minu vestlused" at bounding box center [88, 121] width 55 height 11
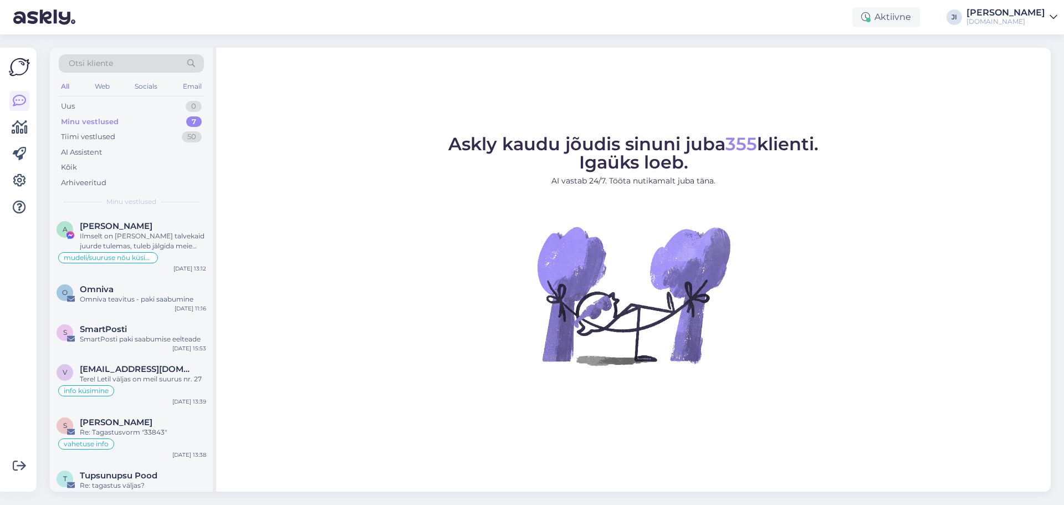
click at [124, 93] on div "All Web Socials Email" at bounding box center [131, 87] width 145 height 17
click at [119, 108] on div "Uus 0" at bounding box center [131, 107] width 145 height 16
